Goal: Register for event/course

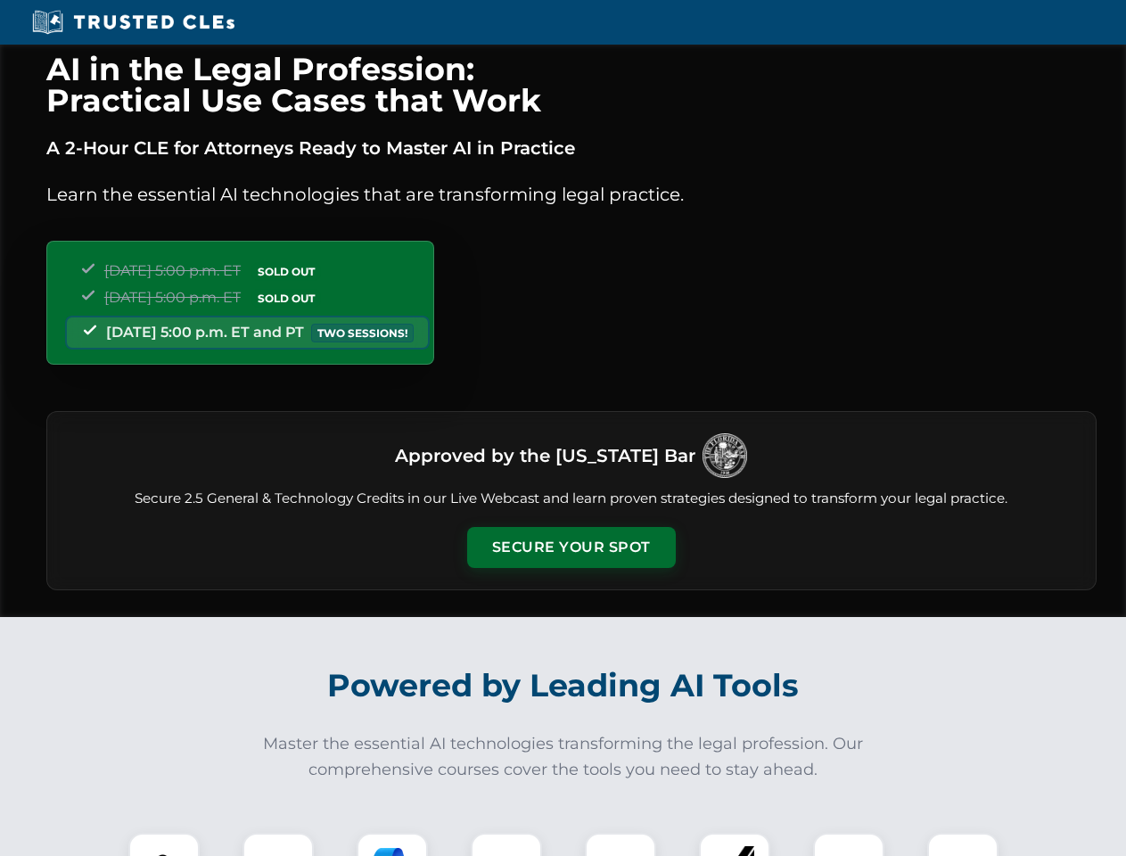
click at [571, 547] on button "Secure Your Spot" at bounding box center [571, 547] width 209 height 41
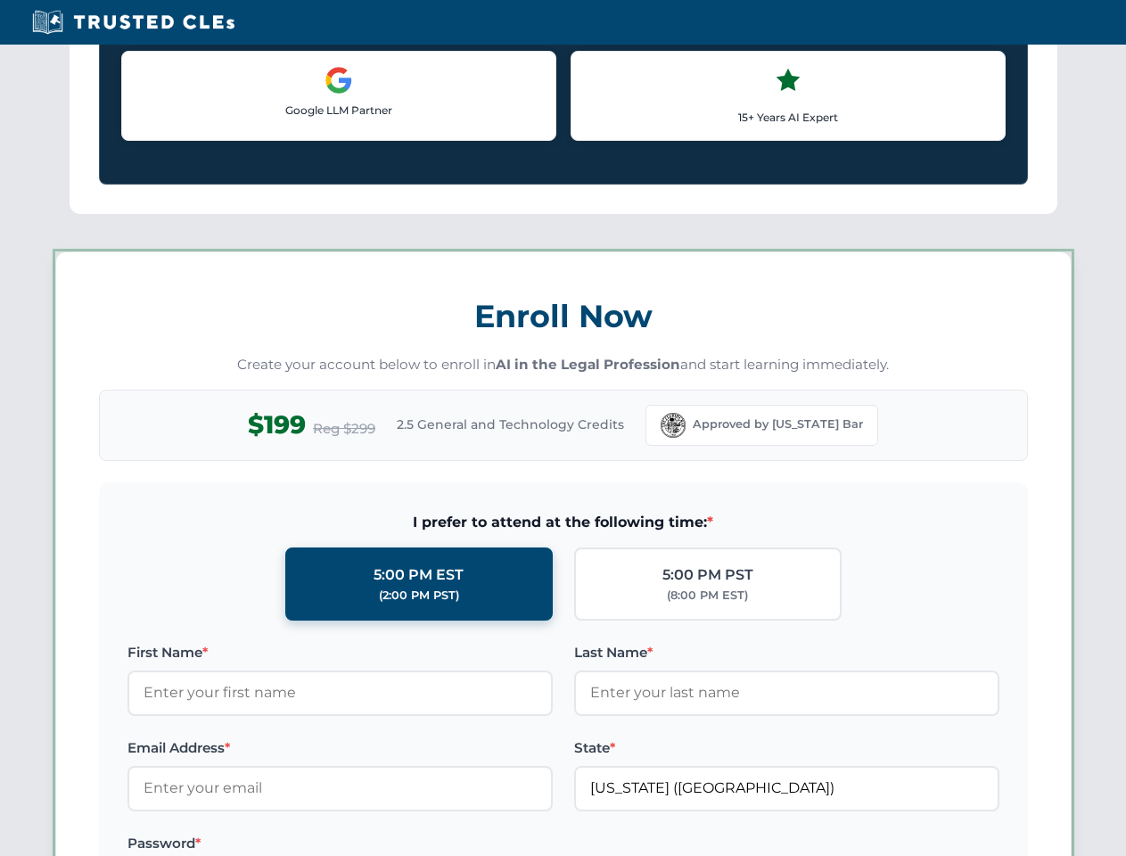
click at [392, 844] on label "Password *" at bounding box center [339, 843] width 425 height 21
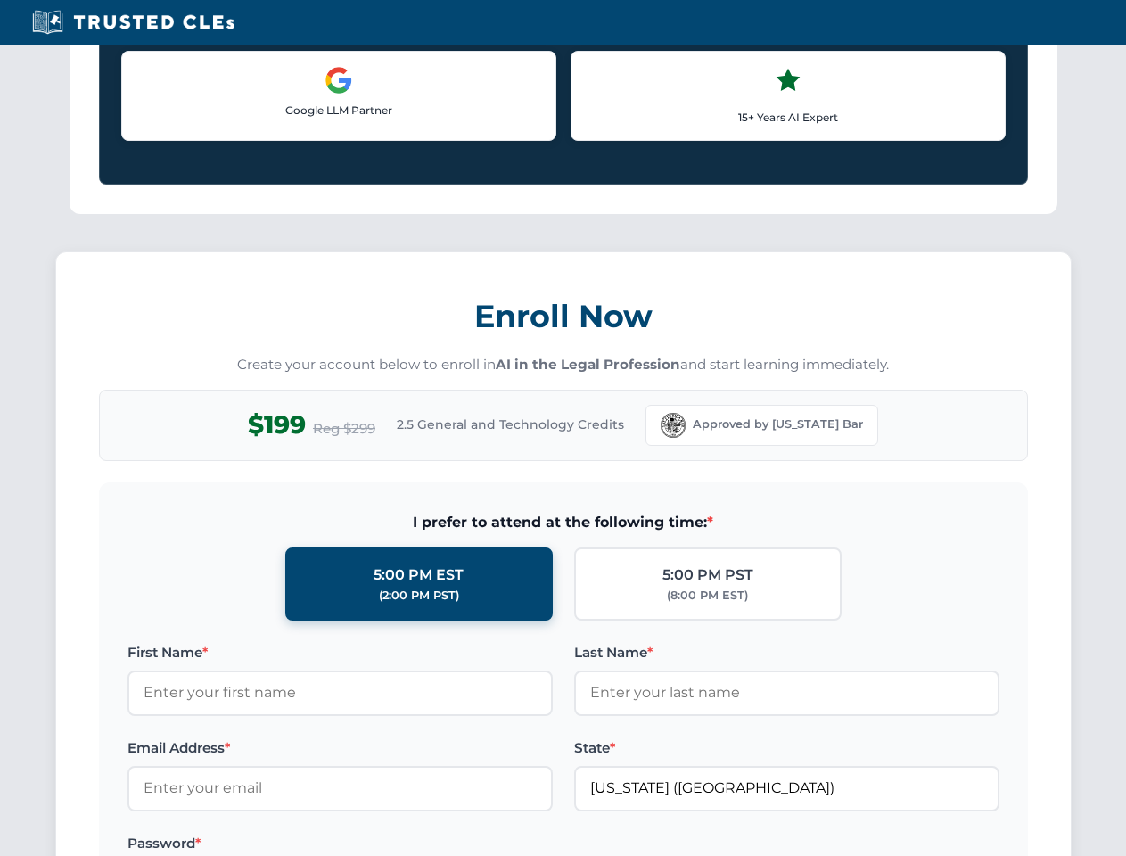
scroll to position [1750, 0]
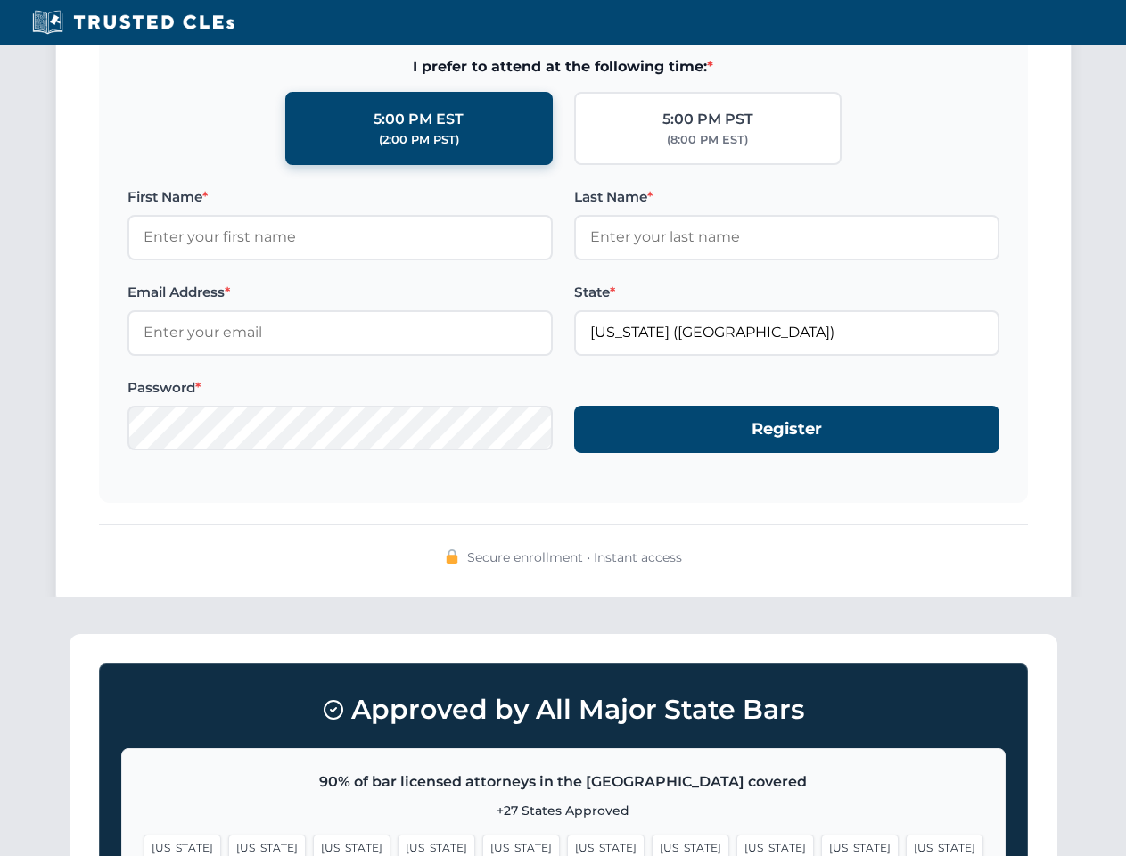
click at [506, 844] on div "Approved by All Major State Bars 90% of bar licensed attorneys in the [GEOGRAPH…" at bounding box center [564, 817] width 988 height 367
click at [652, 844] on span "[US_STATE]" at bounding box center [691, 847] width 78 height 26
click at [821, 844] on span "[US_STATE]" at bounding box center [860, 847] width 78 height 26
